Goal: Transaction & Acquisition: Subscribe to service/newsletter

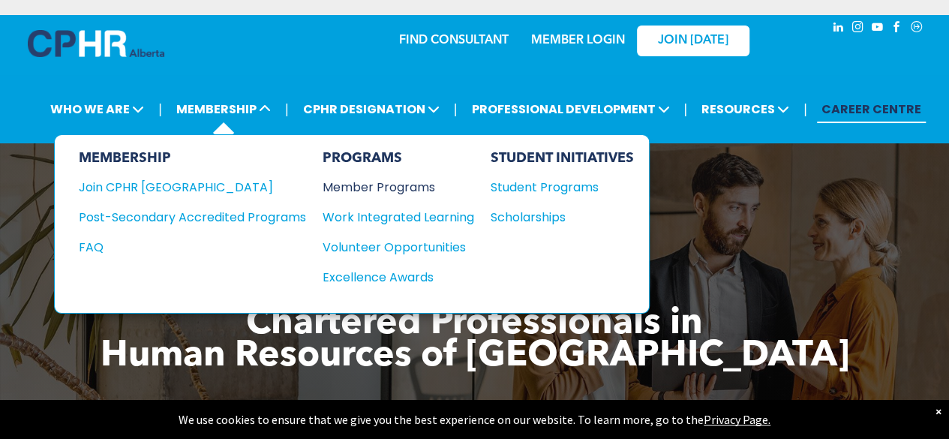
click at [378, 185] on div "Member Programs" at bounding box center [391, 187] width 137 height 19
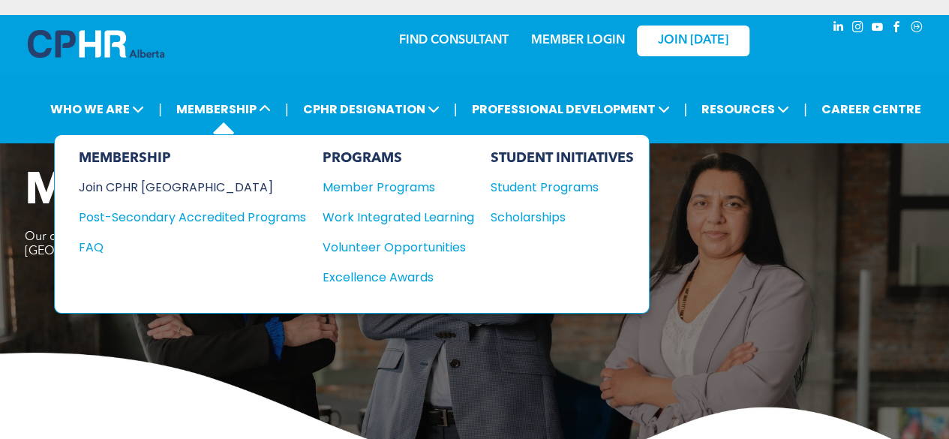
click at [178, 185] on div "Join CPHR [GEOGRAPHIC_DATA]" at bounding box center [181, 187] width 205 height 19
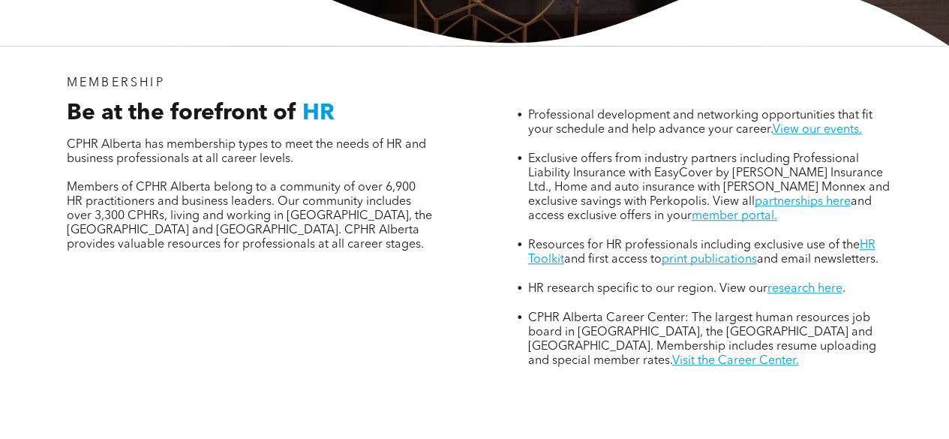
scroll to position [489, 0]
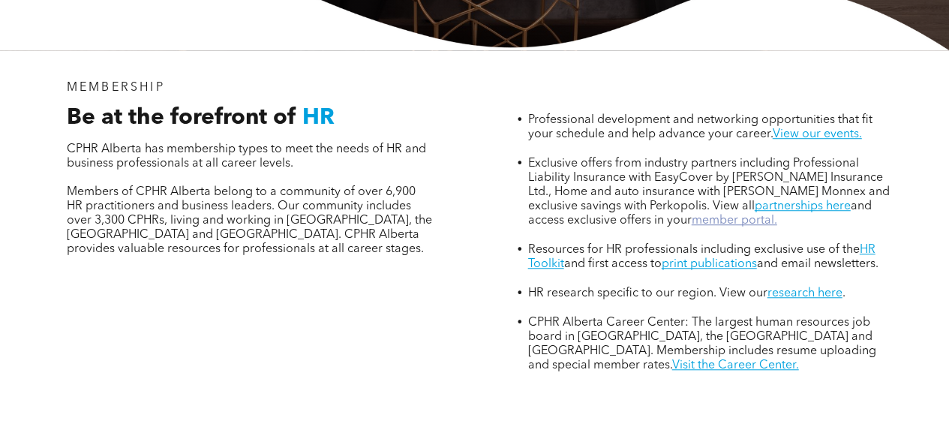
click at [710, 215] on link "member portal." at bounding box center [734, 221] width 86 height 12
